Goal: Information Seeking & Learning: Check status

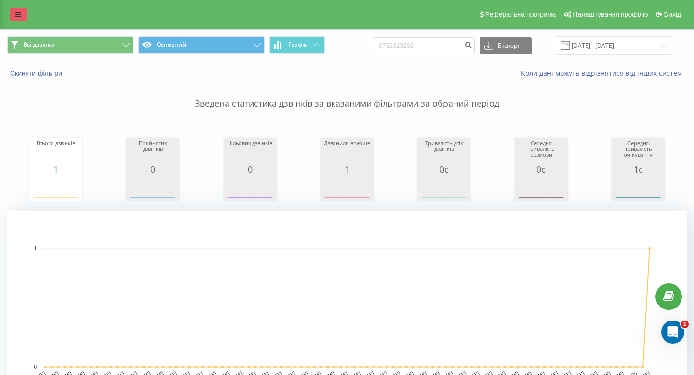
click at [23, 16] on link at bounding box center [18, 15] width 17 height 14
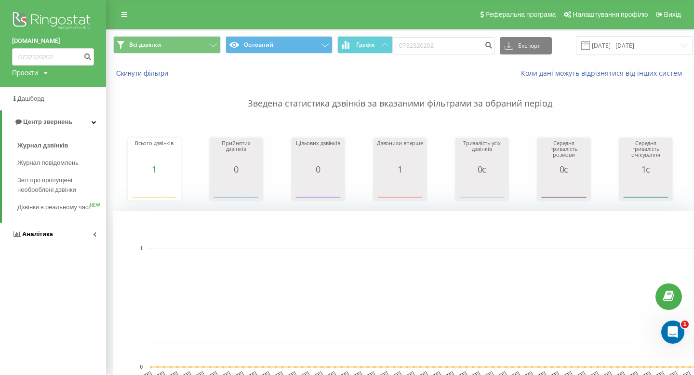
click at [44, 238] on span "Аналiтика" at bounding box center [37, 234] width 31 height 7
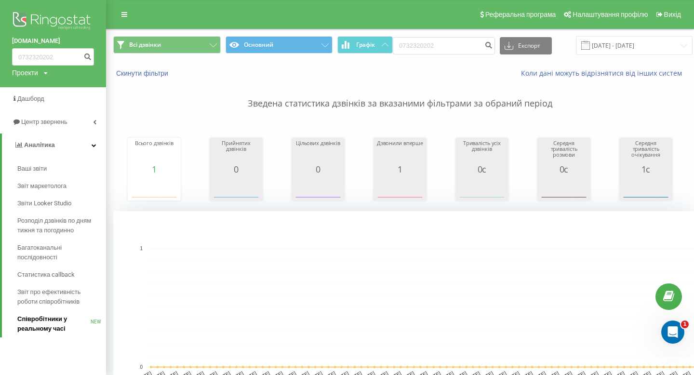
click at [43, 332] on span "Співробітники у реальному часі" at bounding box center [53, 323] width 73 height 19
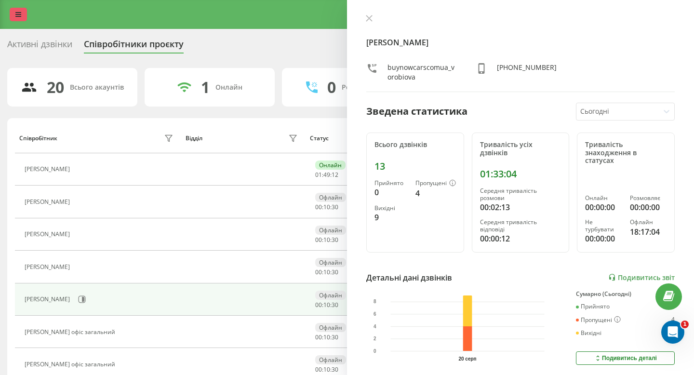
click at [19, 17] on icon at bounding box center [18, 14] width 6 height 7
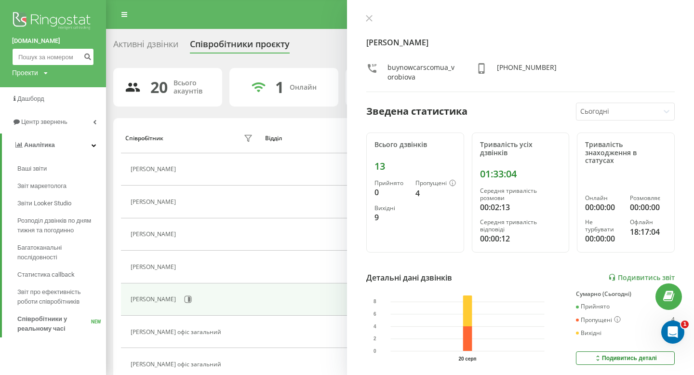
click at [44, 55] on input at bounding box center [53, 56] width 82 height 17
paste input "0958045304"
type input "0958045304"
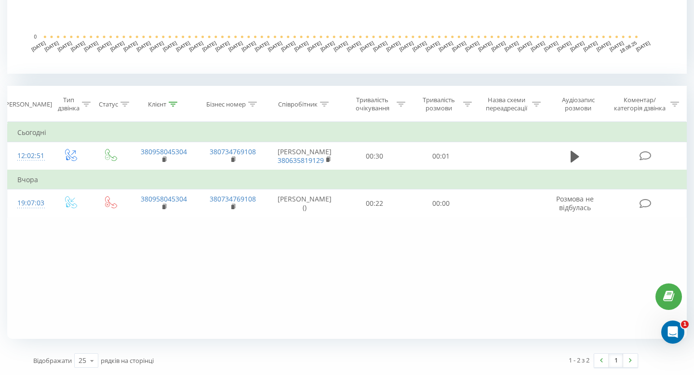
scroll to position [310, 0]
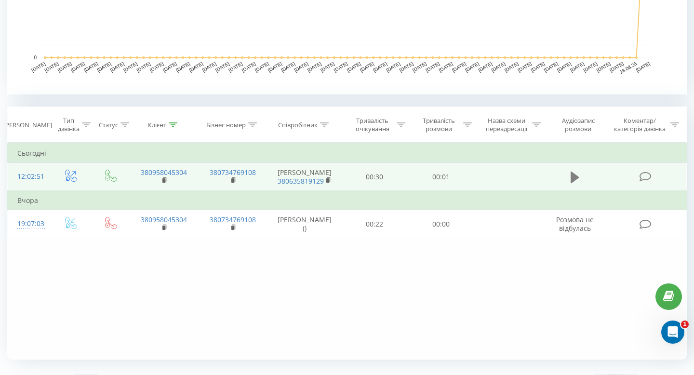
click at [573, 176] on icon at bounding box center [575, 178] width 9 height 14
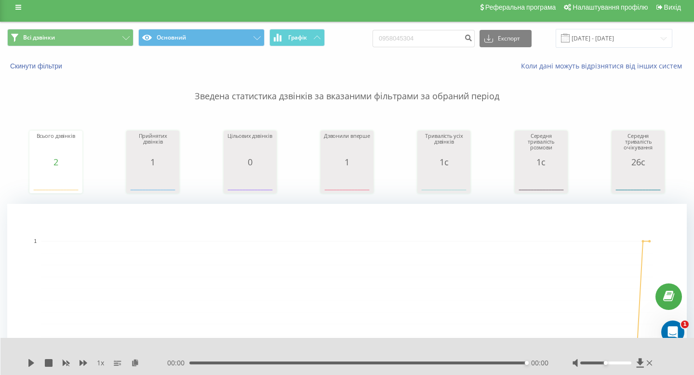
scroll to position [0, 0]
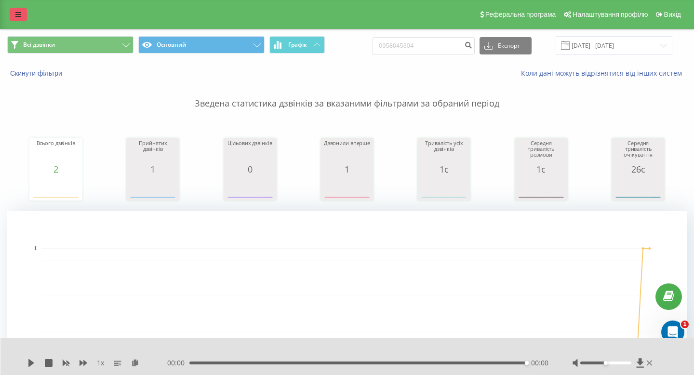
click at [17, 8] on link at bounding box center [18, 15] width 17 height 14
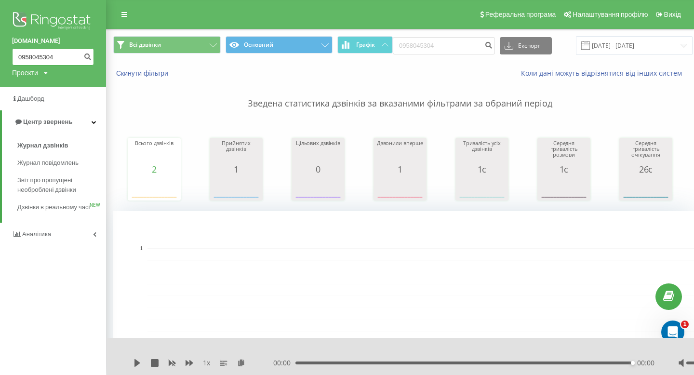
click at [38, 58] on input "0958045304" at bounding box center [53, 56] width 82 height 17
paste input "33176282"
type input "033176282"
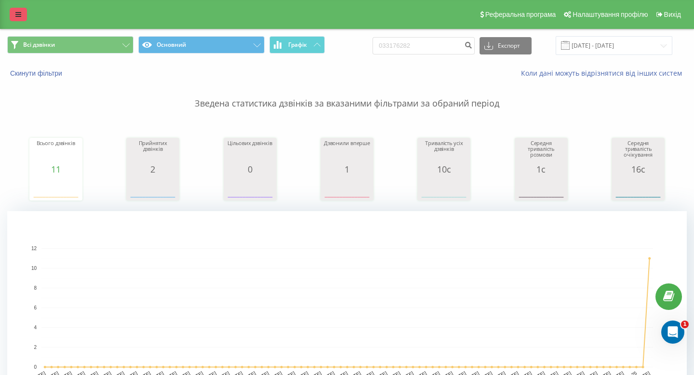
click at [23, 16] on link at bounding box center [18, 15] width 17 height 14
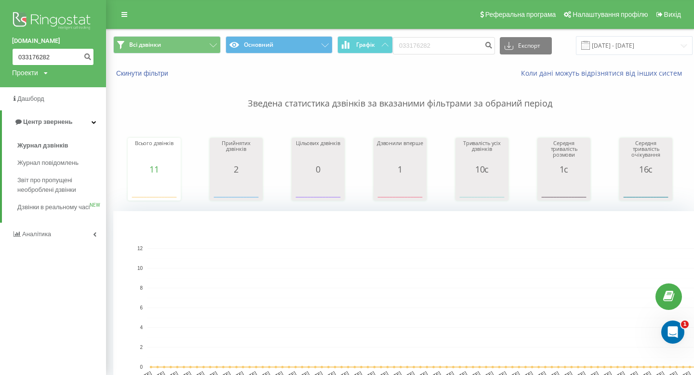
click at [47, 54] on input "033176282" at bounding box center [53, 56] width 82 height 17
paste input "99244069"
type input "0992440692"
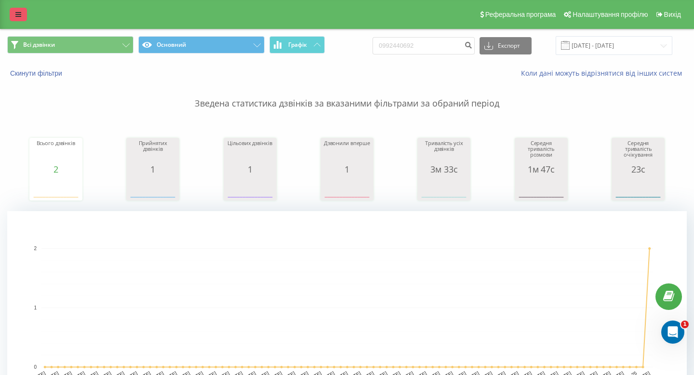
click at [17, 9] on link at bounding box center [18, 15] width 17 height 14
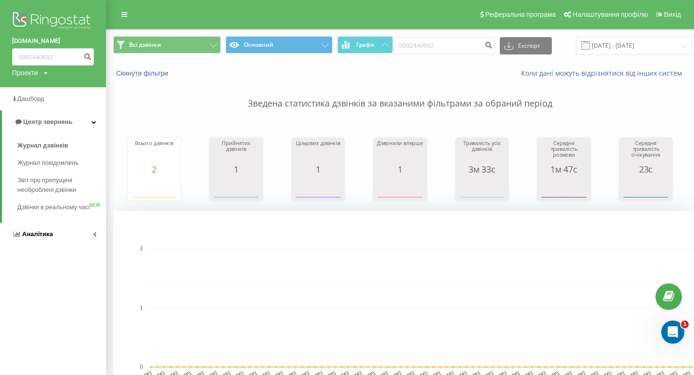
click at [58, 242] on link "Аналiтика" at bounding box center [53, 234] width 106 height 23
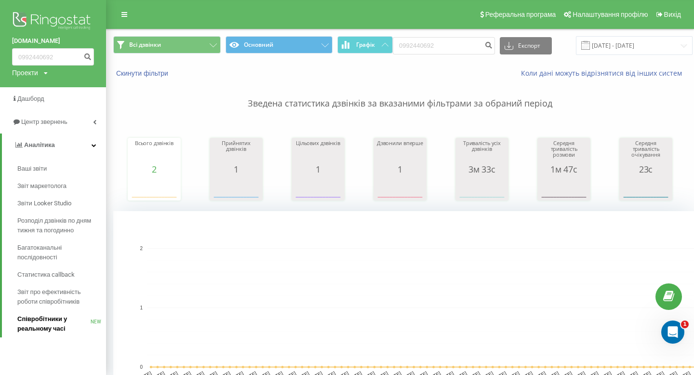
click at [53, 322] on span "Співробітники у реальному часі" at bounding box center [53, 323] width 73 height 19
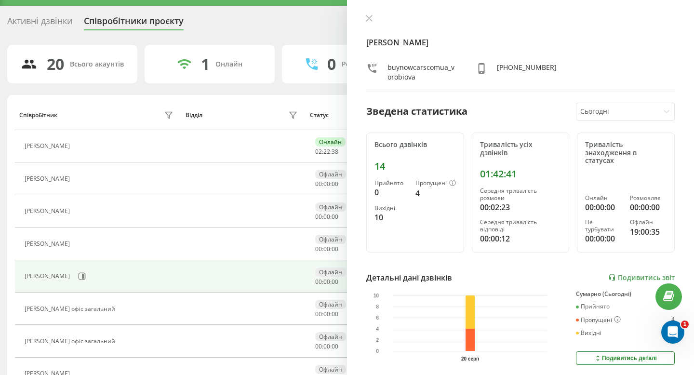
scroll to position [158, 0]
